Goal: Check status: Check status

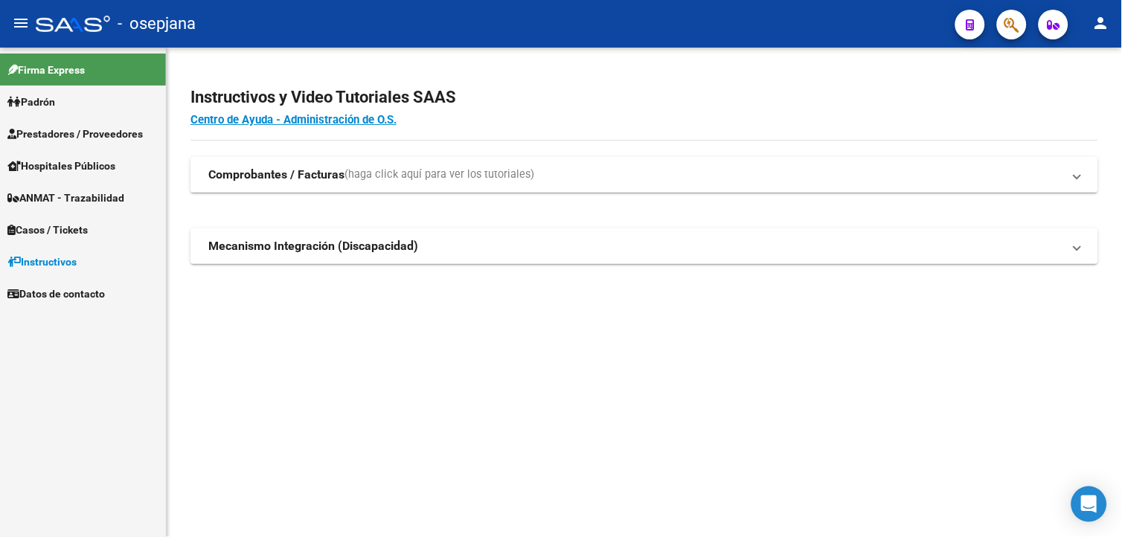
click at [38, 161] on span "Hospitales Públicos" at bounding box center [61, 166] width 108 height 16
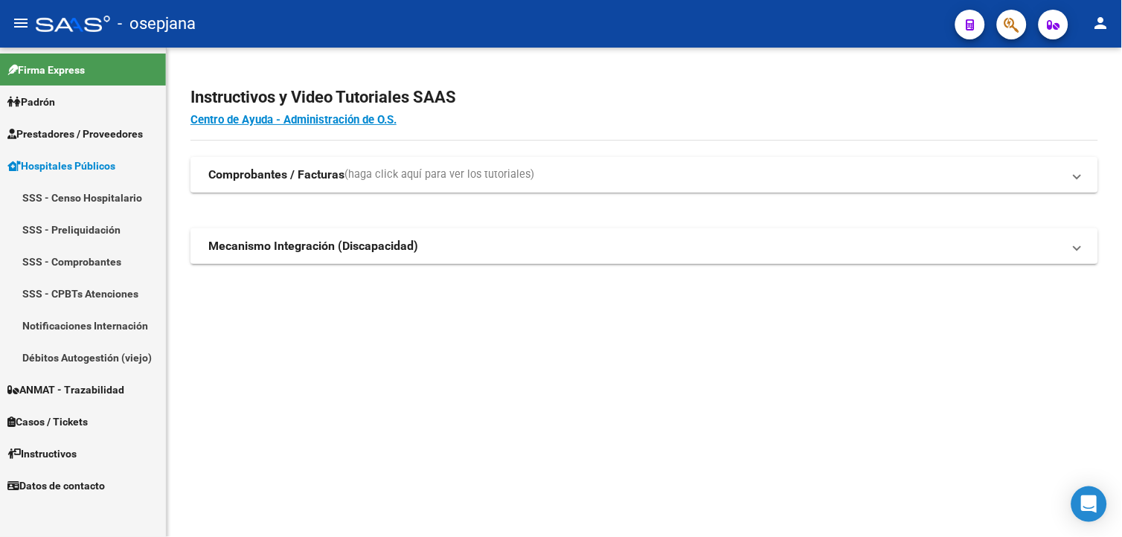
click at [292, 175] on strong "Comprobantes / Facturas" at bounding box center [276, 175] width 136 height 16
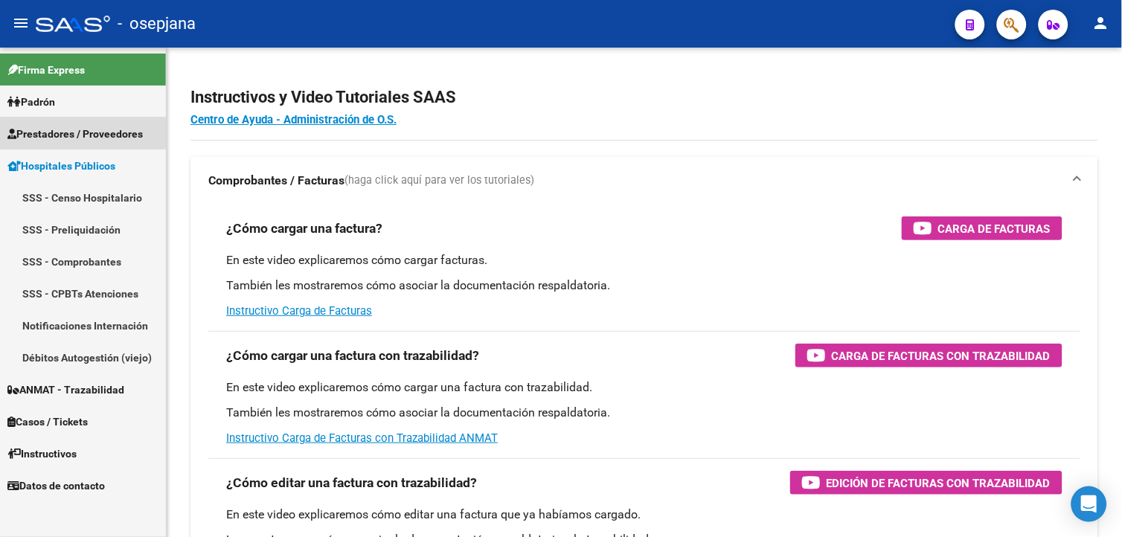
click at [55, 130] on span "Prestadores / Proveedores" at bounding box center [74, 134] width 135 height 16
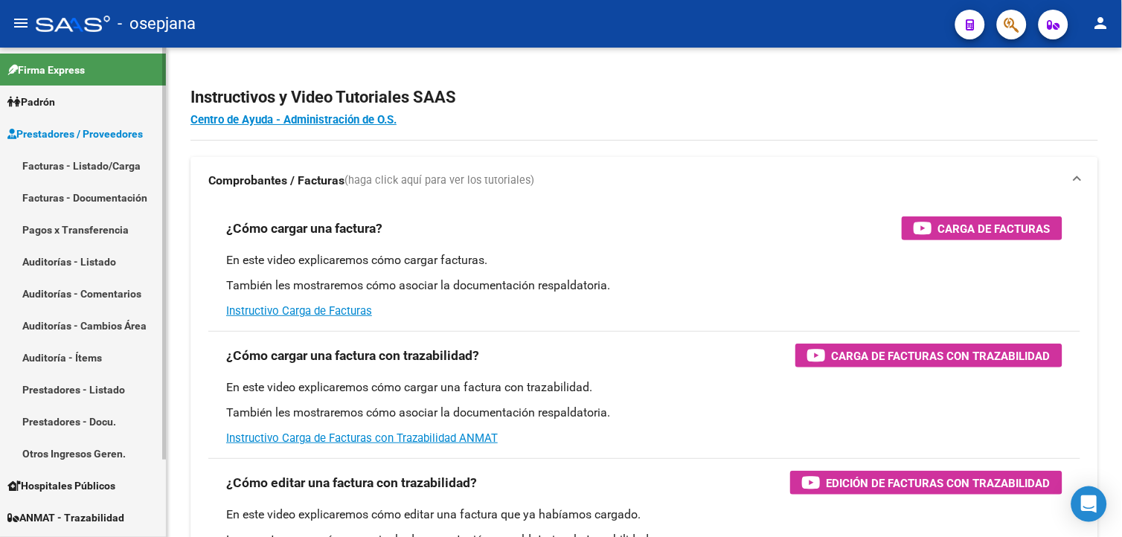
click at [76, 255] on link "Auditorías - Listado" at bounding box center [83, 262] width 166 height 32
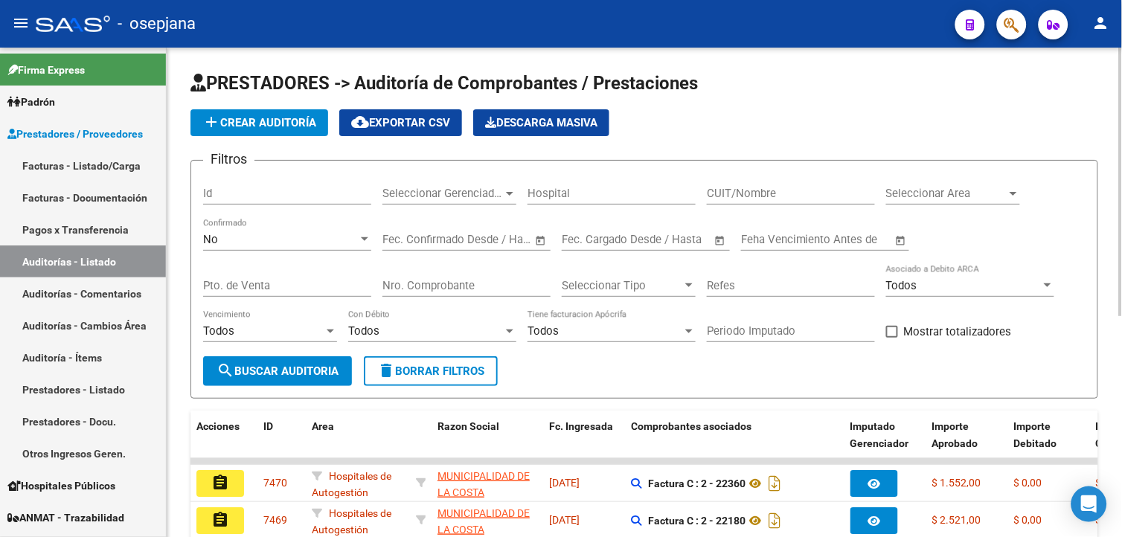
click at [260, 241] on div "No" at bounding box center [280, 239] width 155 height 13
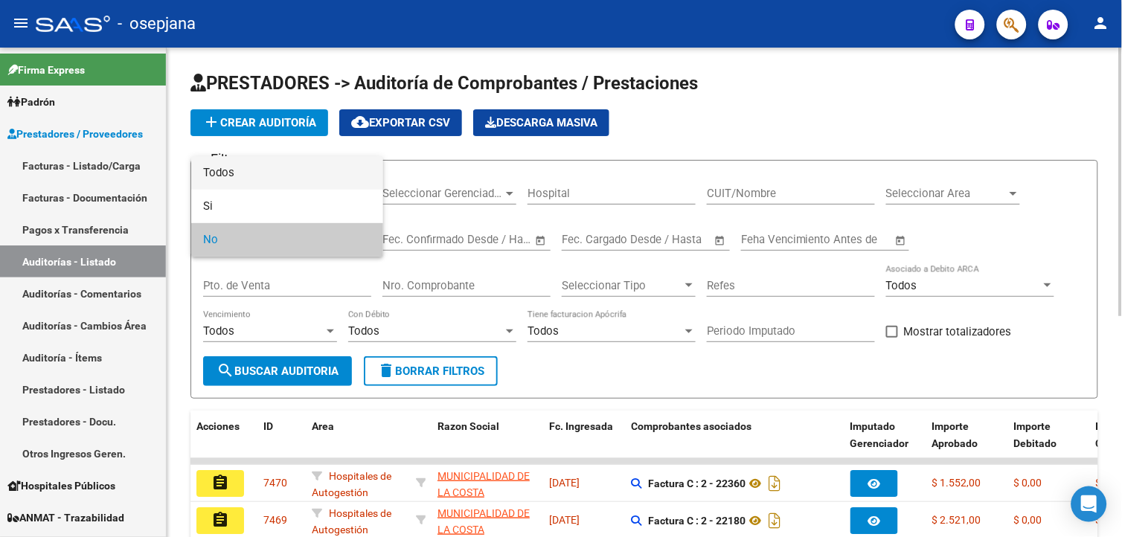
drag, startPoint x: 228, startPoint y: 164, endPoint x: 218, endPoint y: 182, distance: 21.0
click at [226, 164] on span "Todos" at bounding box center [287, 172] width 168 height 33
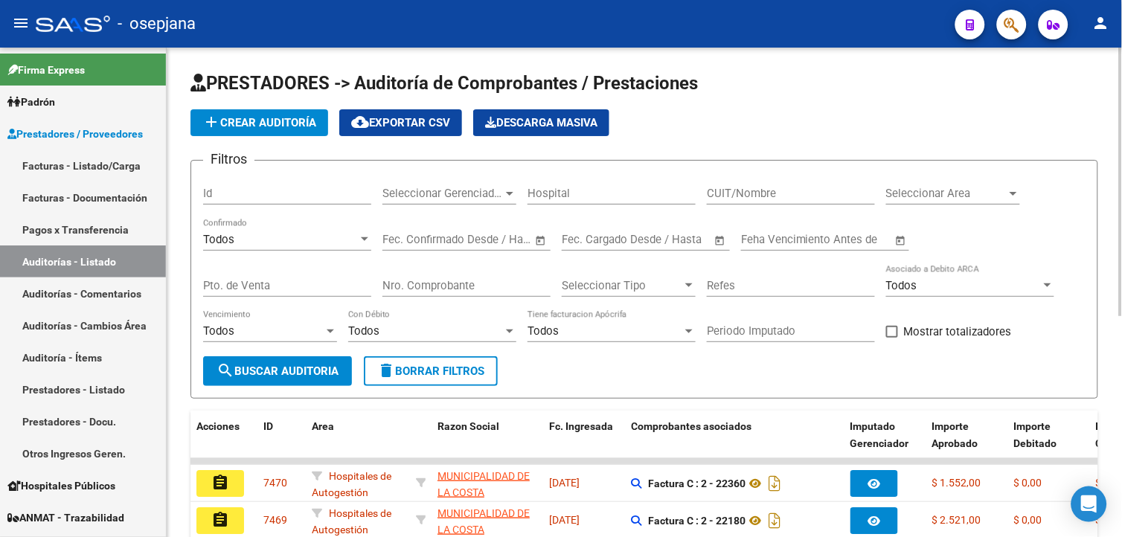
click at [283, 292] on div "Pto. de Venta" at bounding box center [287, 281] width 168 height 32
type input "152"
click at [466, 283] on input "Nro. Comprobante" at bounding box center [466, 285] width 168 height 13
type input "7253"
click at [248, 368] on span "search Buscar Auditoria" at bounding box center [278, 371] width 122 height 13
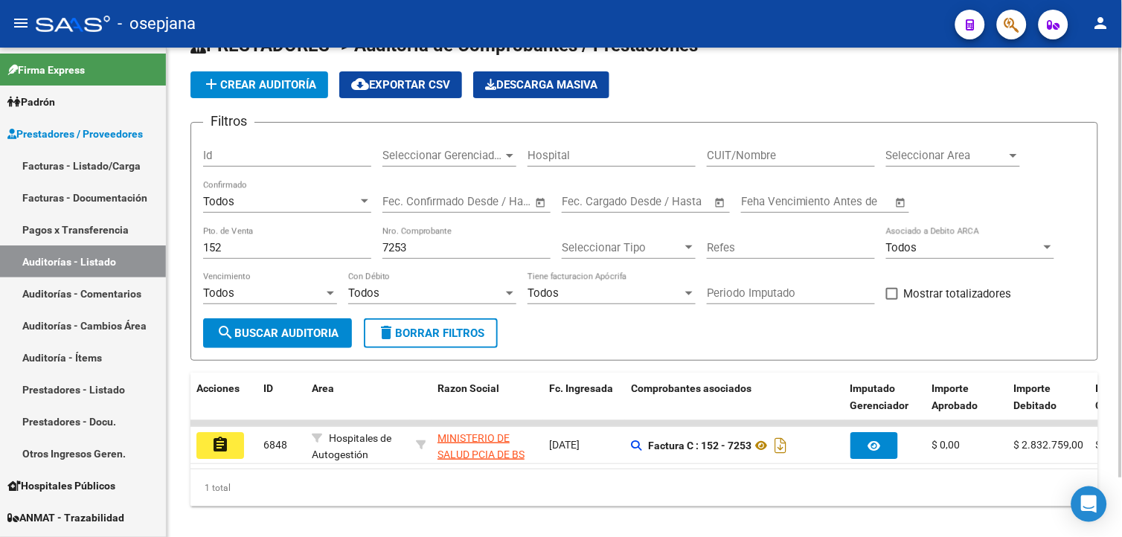
scroll to position [68, 0]
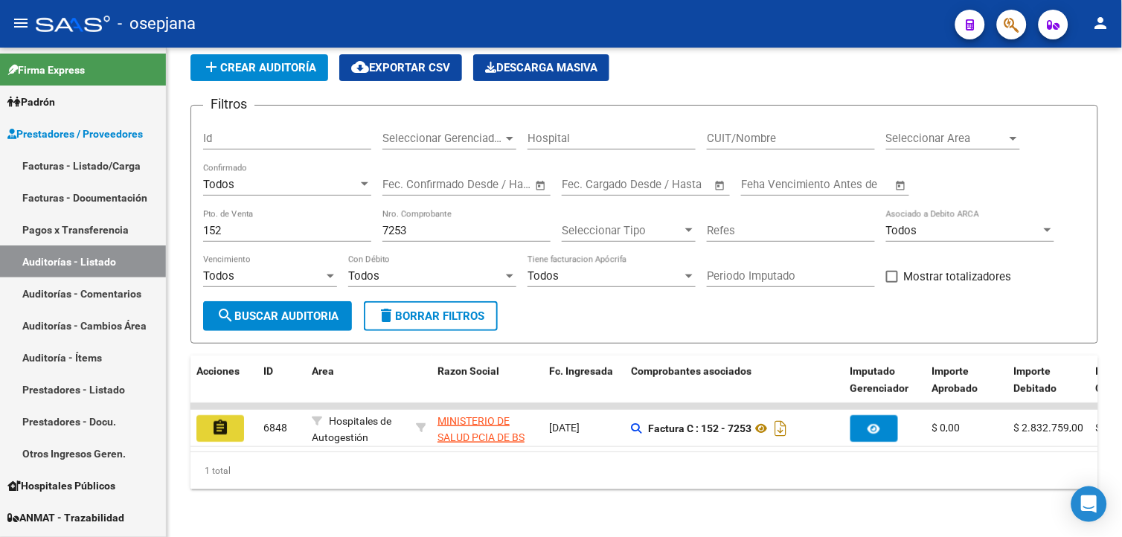
drag, startPoint x: 211, startPoint y: 412, endPoint x: 293, endPoint y: 413, distance: 81.8
click at [217, 419] on mat-icon "assignment" at bounding box center [220, 428] width 18 height 18
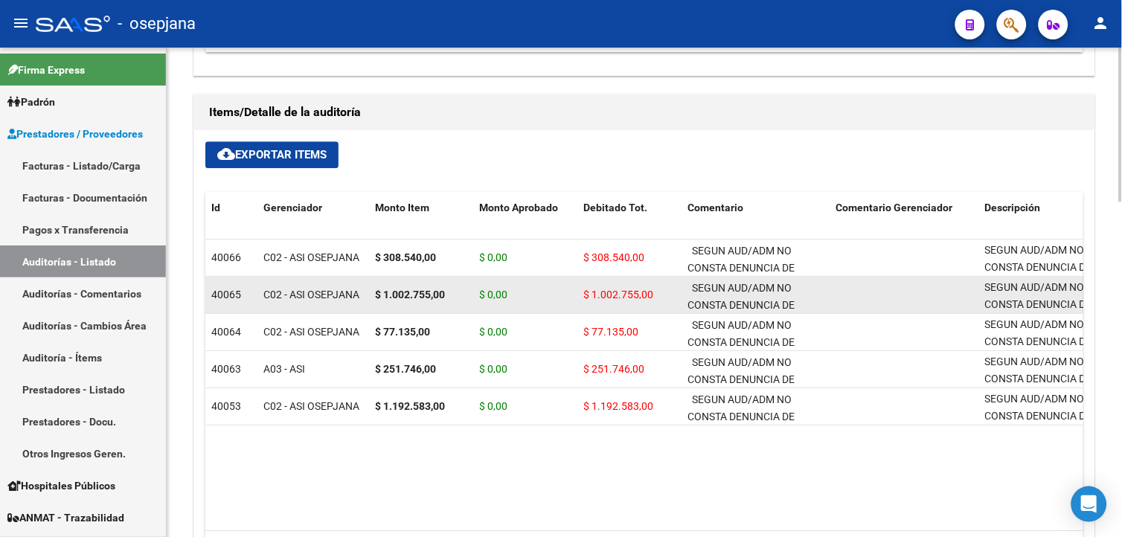
scroll to position [909, 0]
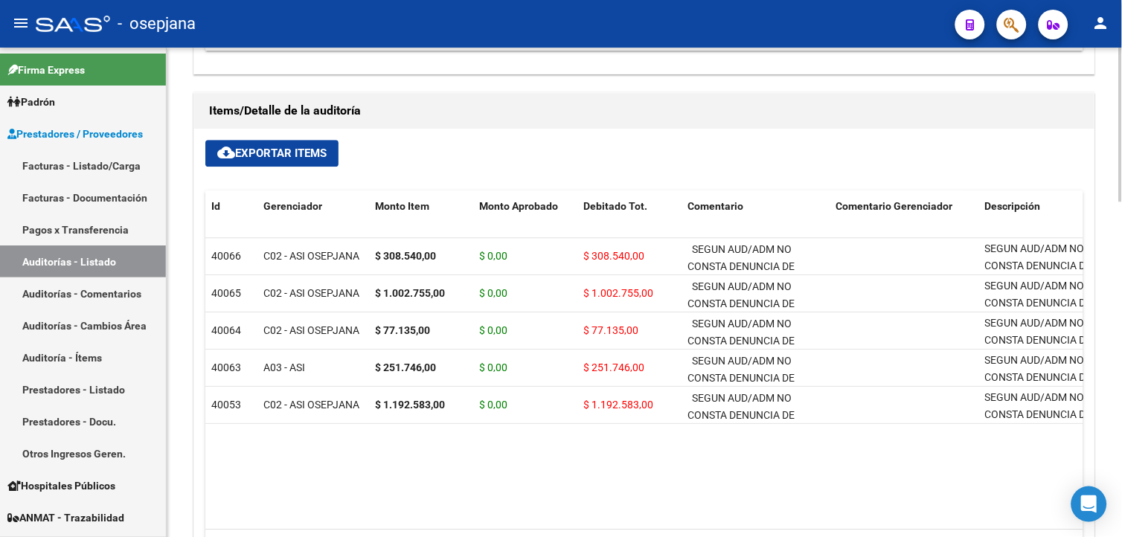
drag, startPoint x: 538, startPoint y: 516, endPoint x: 582, endPoint y: 513, distance: 44.0
click at [582, 513] on datatable-body "40066 C02 - ASI OSEPJANA $ 308.540,00 $ 0,00 $ 308.540,00 SEGUN AUD/ADM NO CONS…" at bounding box center [644, 384] width 878 height 292
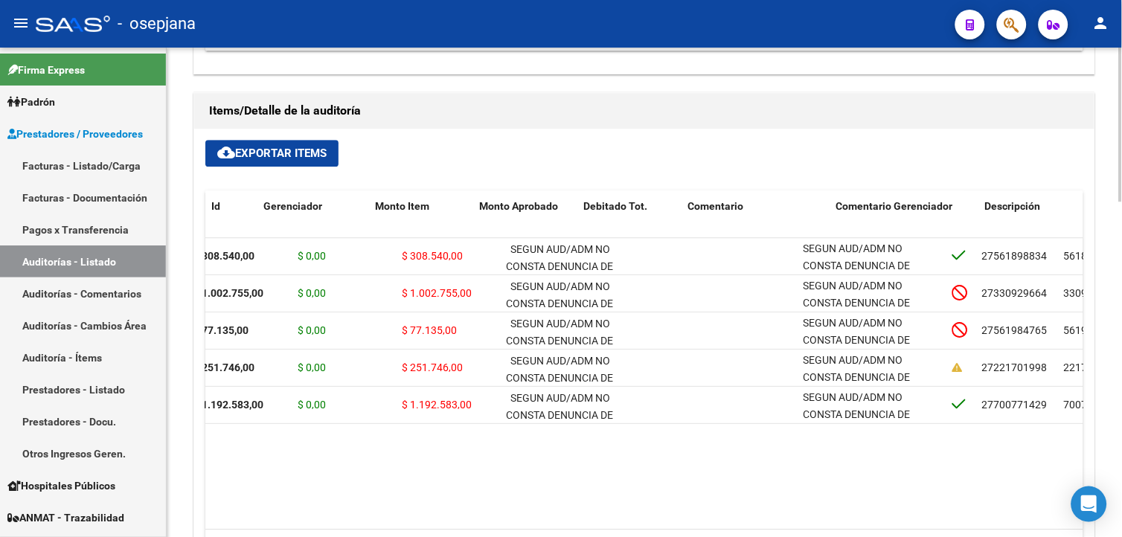
scroll to position [0, 0]
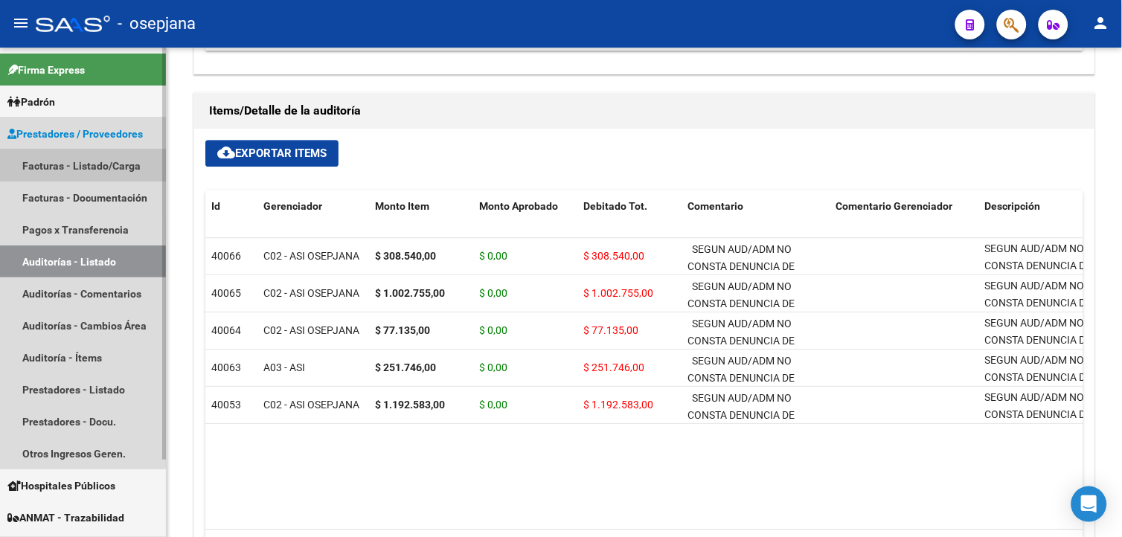
click at [68, 161] on link "Facturas - Listado/Carga" at bounding box center [83, 166] width 166 height 32
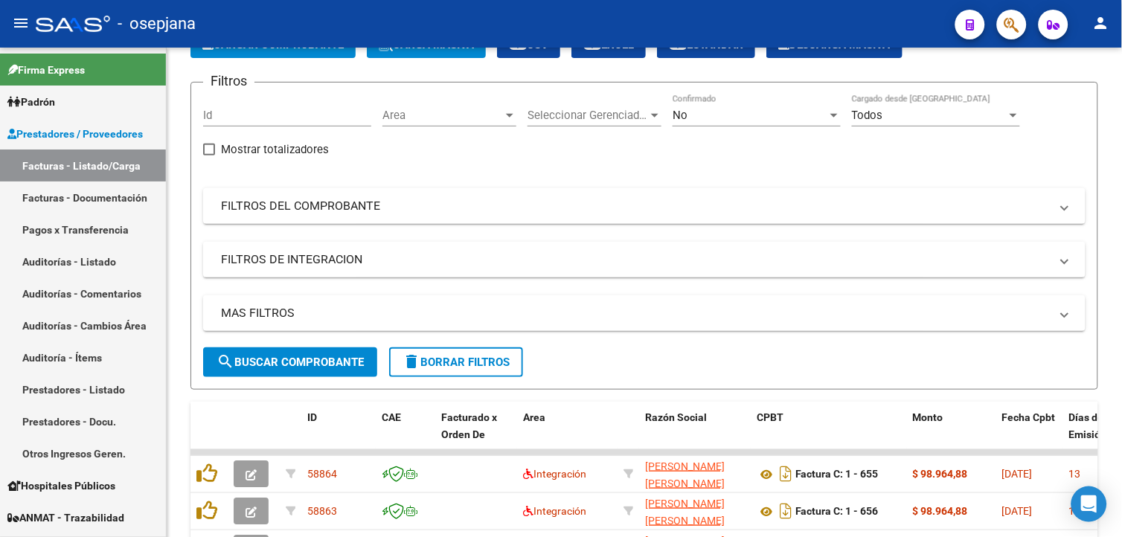
scroll to position [487, 0]
